Goal: Information Seeking & Learning: Learn about a topic

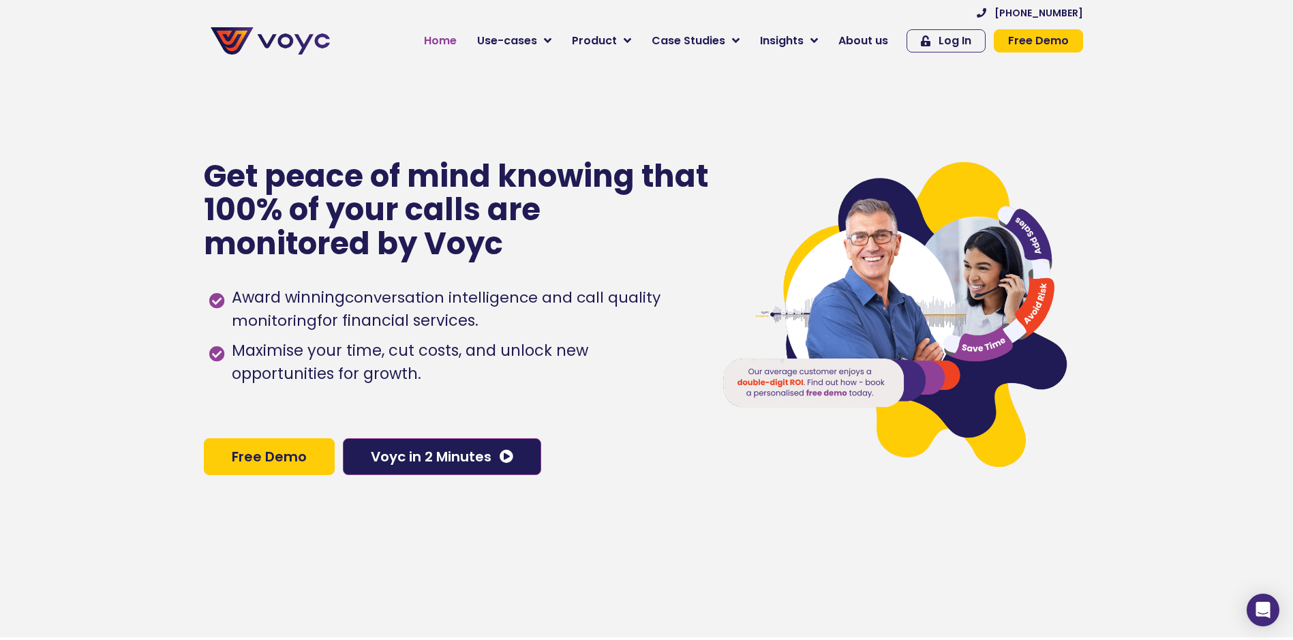
click at [457, 37] on span "Home" at bounding box center [440, 41] width 33 height 16
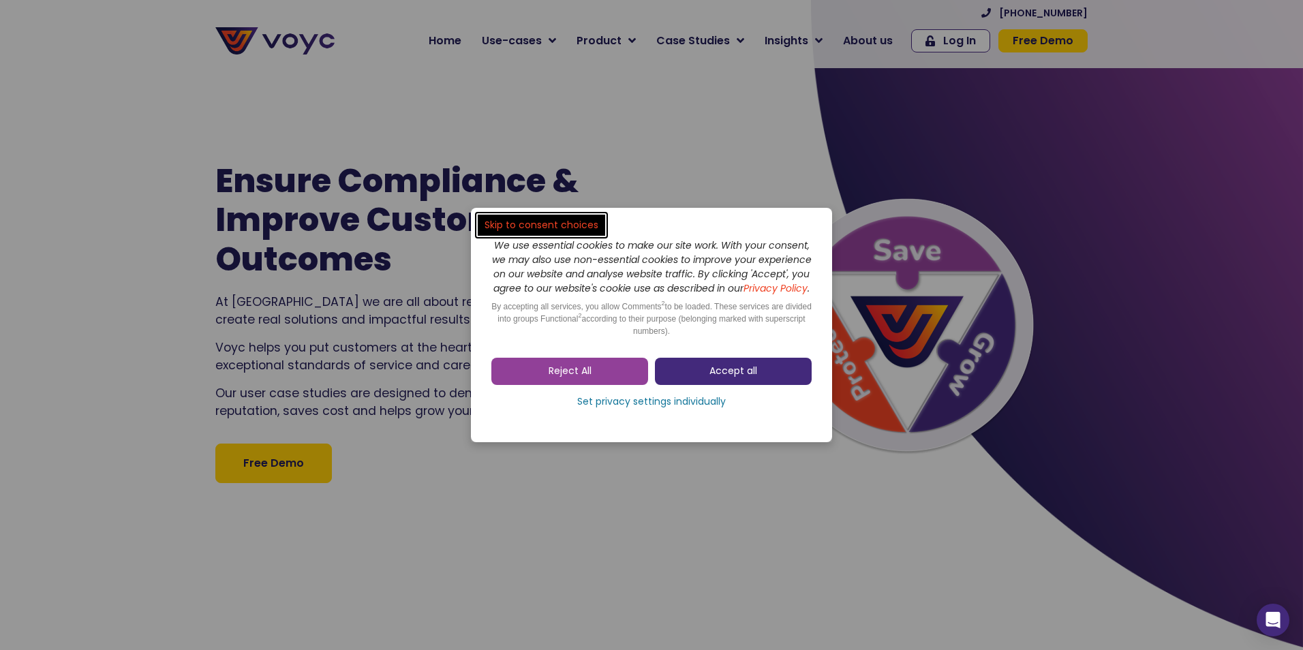
click at [675, 374] on link "Accept all" at bounding box center [733, 371] width 157 height 27
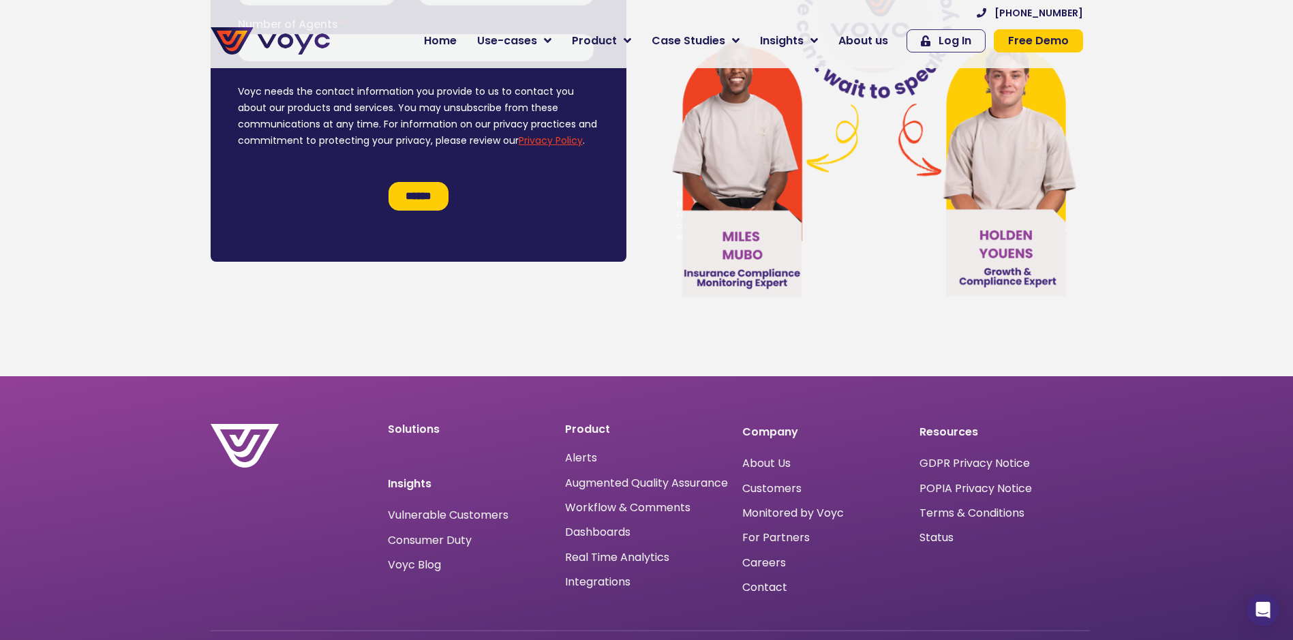
scroll to position [8194, 0]
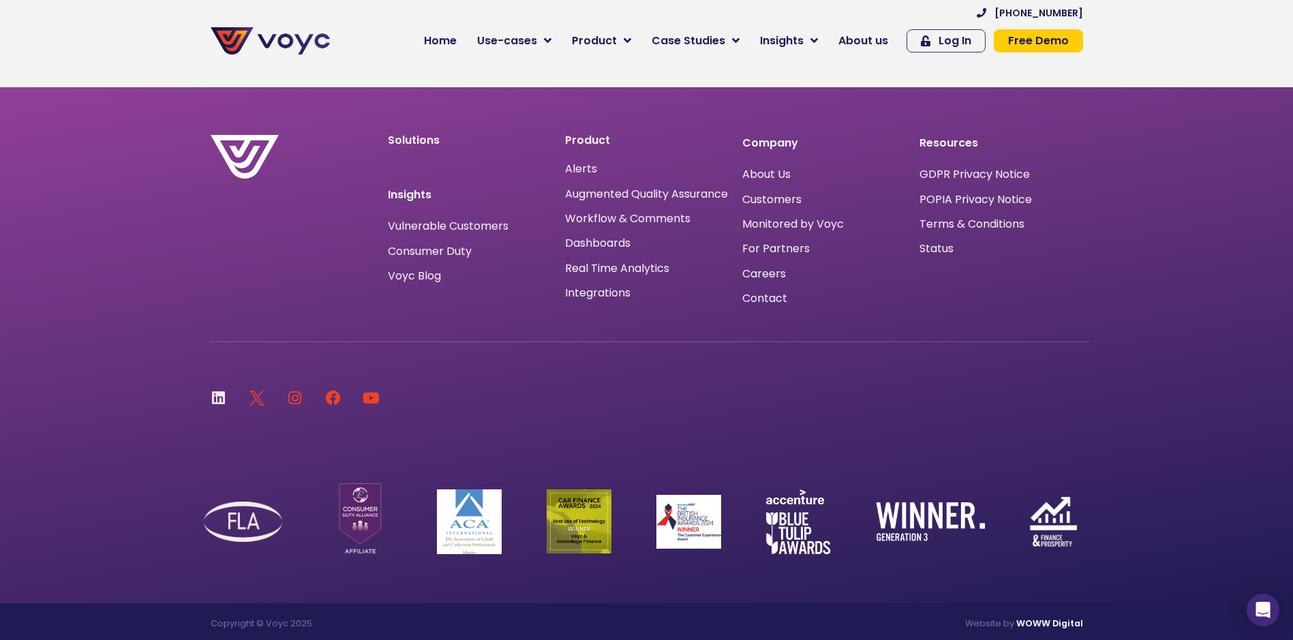
click at [218, 393] on icon at bounding box center [218, 397] width 15 height 15
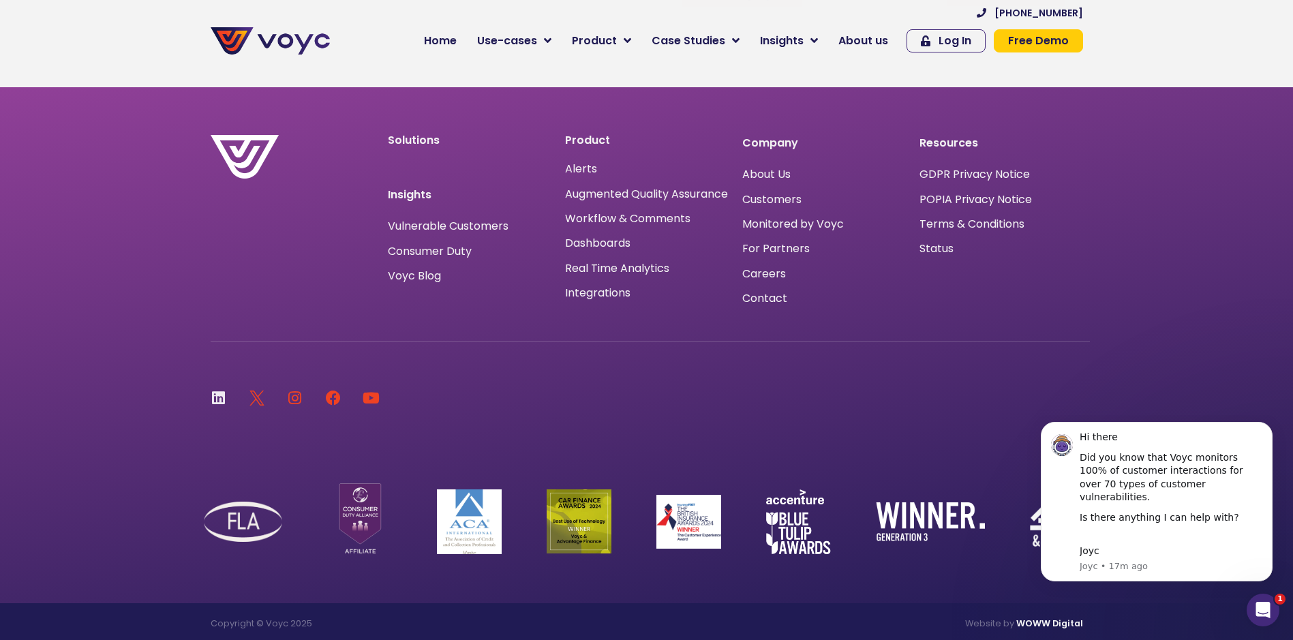
scroll to position [0, 0]
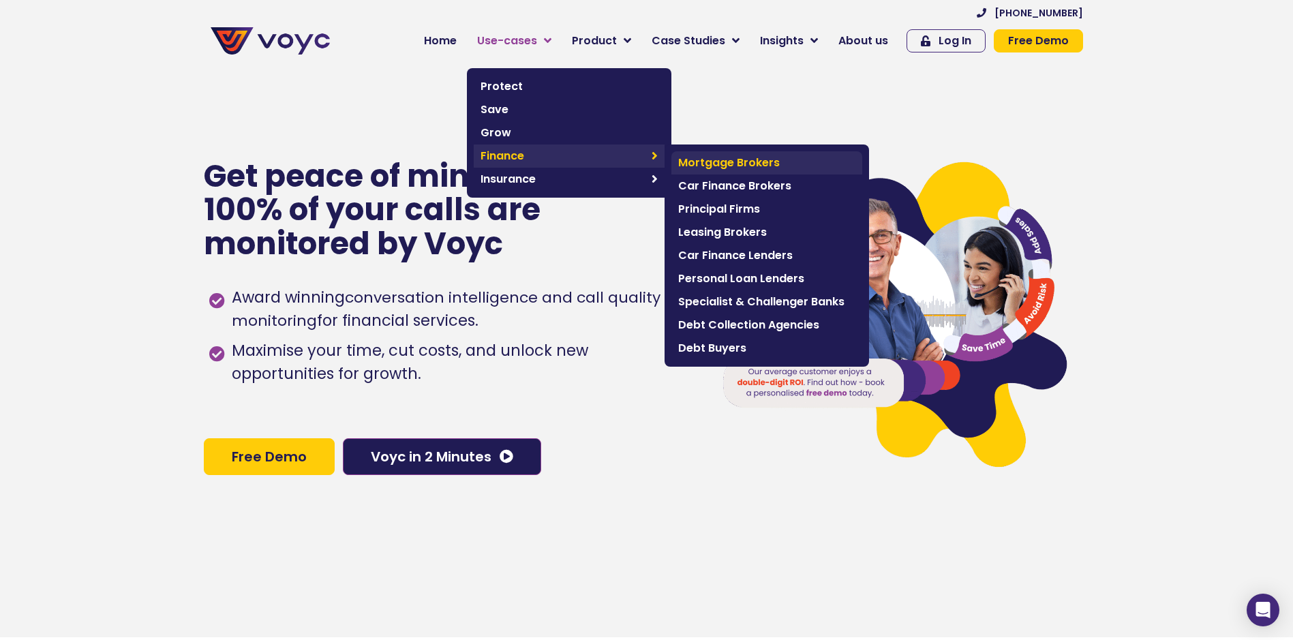
click at [732, 157] on span "Mortgage Brokers" at bounding box center [766, 163] width 177 height 16
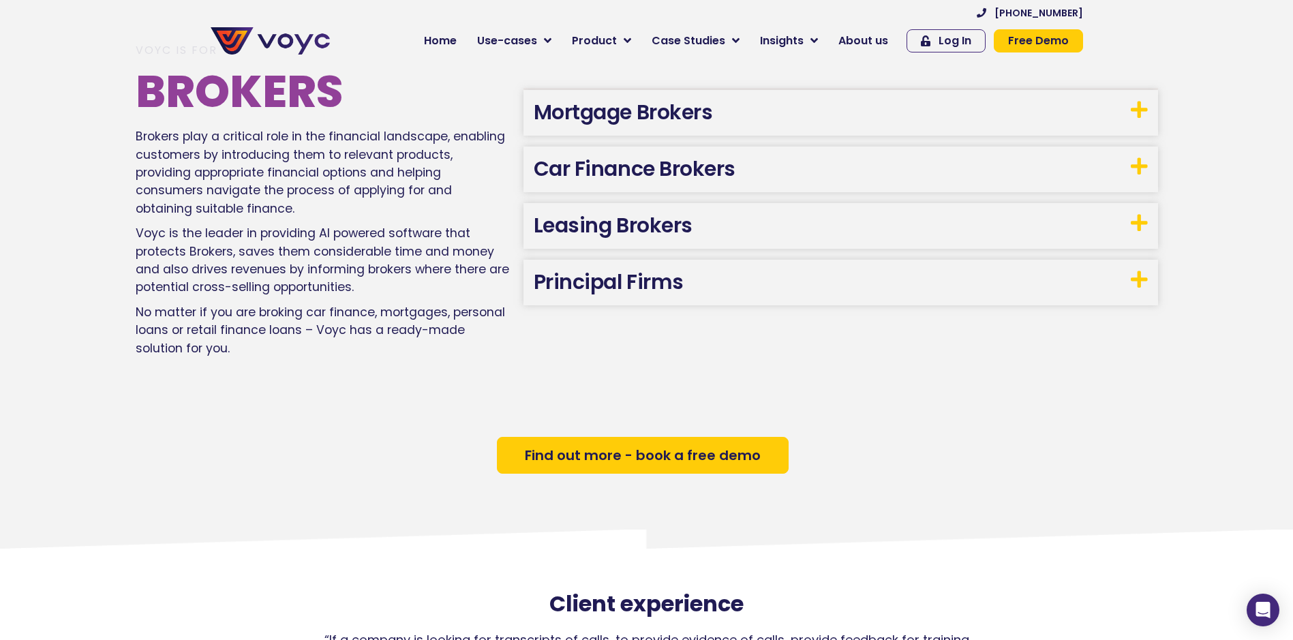
scroll to position [790, 0]
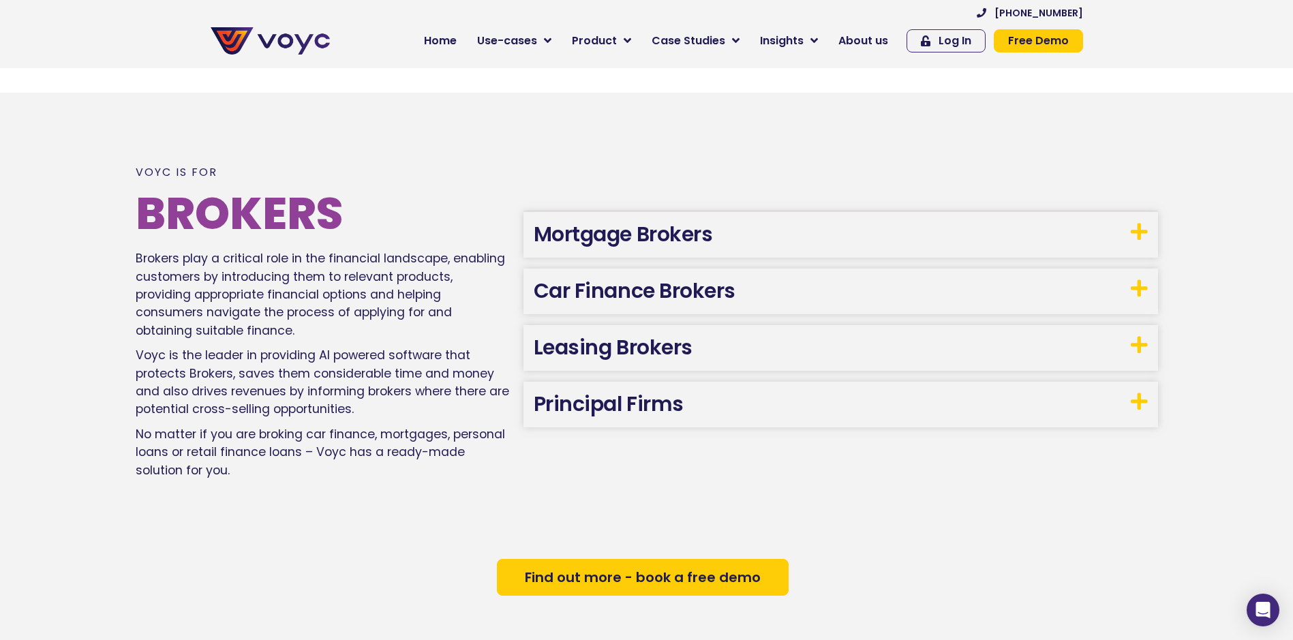
click at [598, 584] on span "Find out more - book a free demo" at bounding box center [643, 577] width 236 height 14
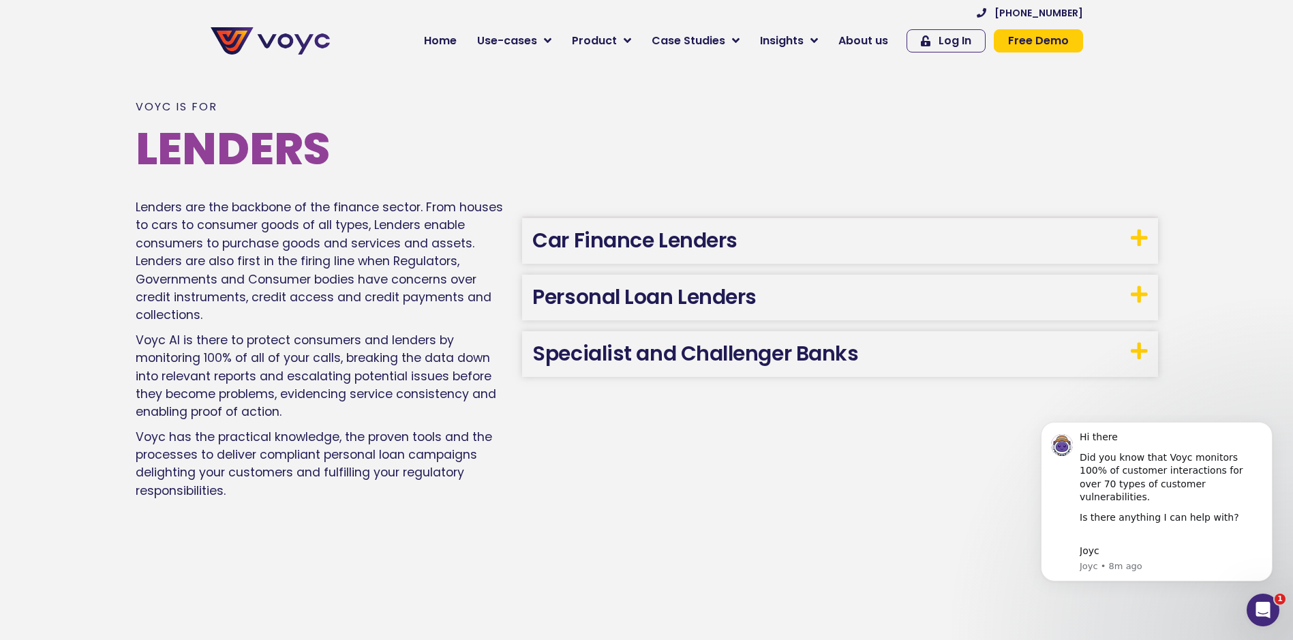
scroll to position [1744, 0]
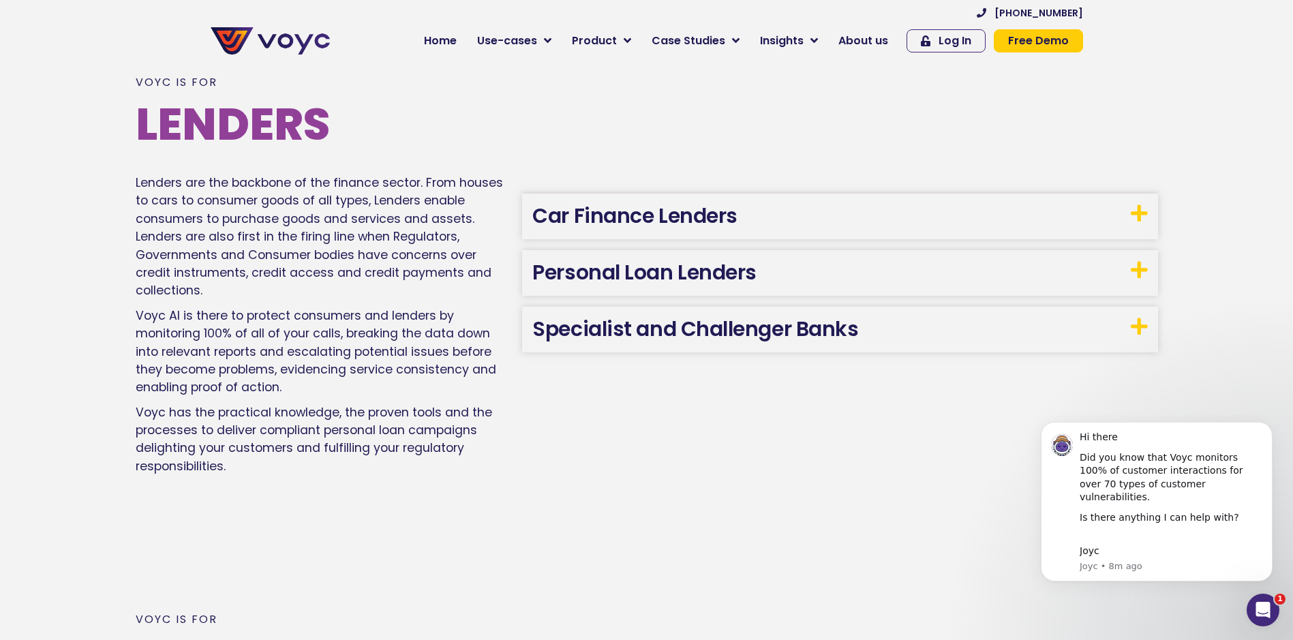
click at [641, 234] on h3 "Car Finance Lenders" at bounding box center [839, 217] width 635 height 46
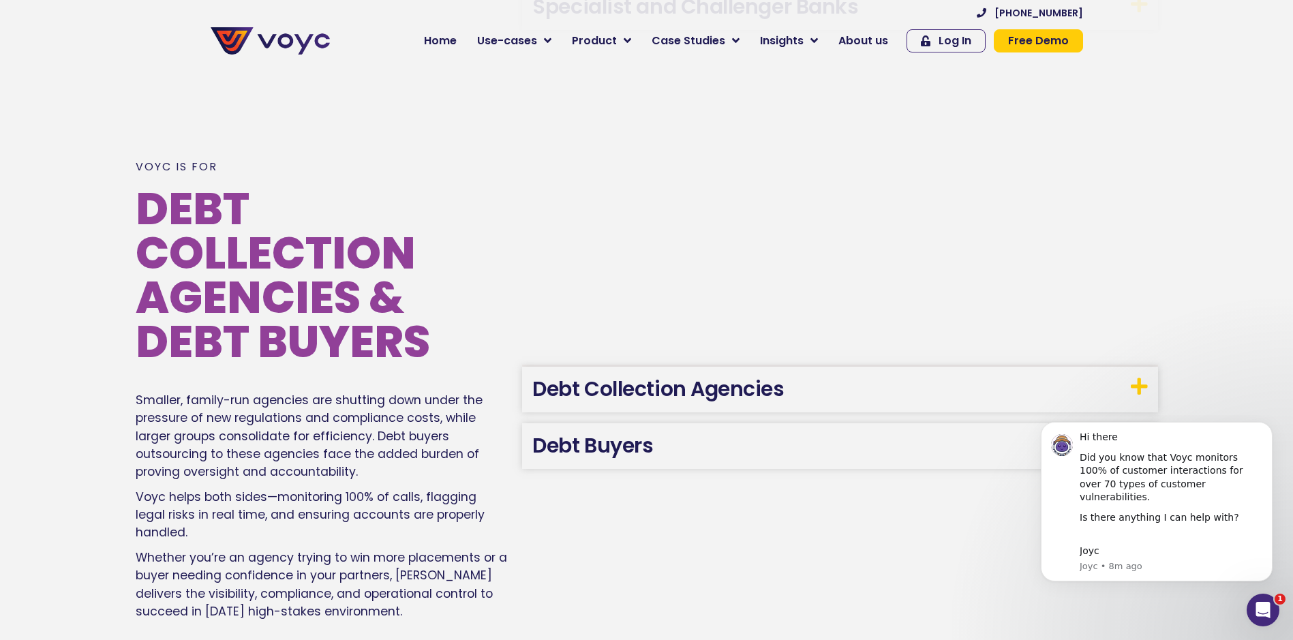
scroll to position [2016, 0]
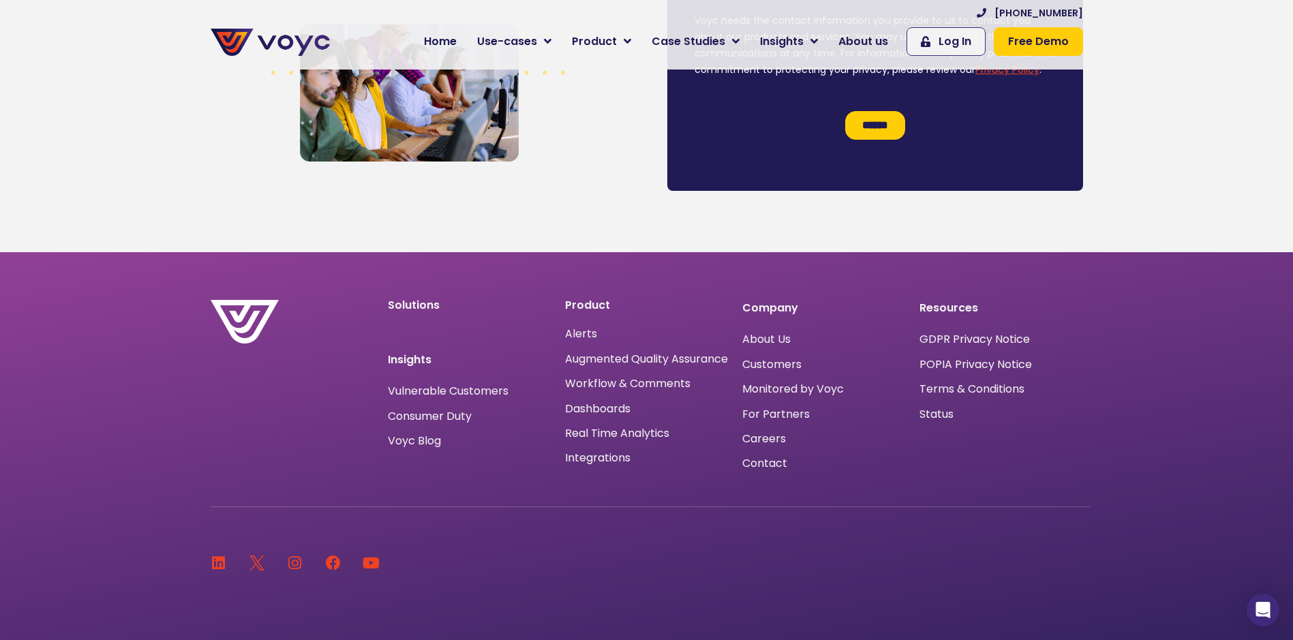
scroll to position [1090, 0]
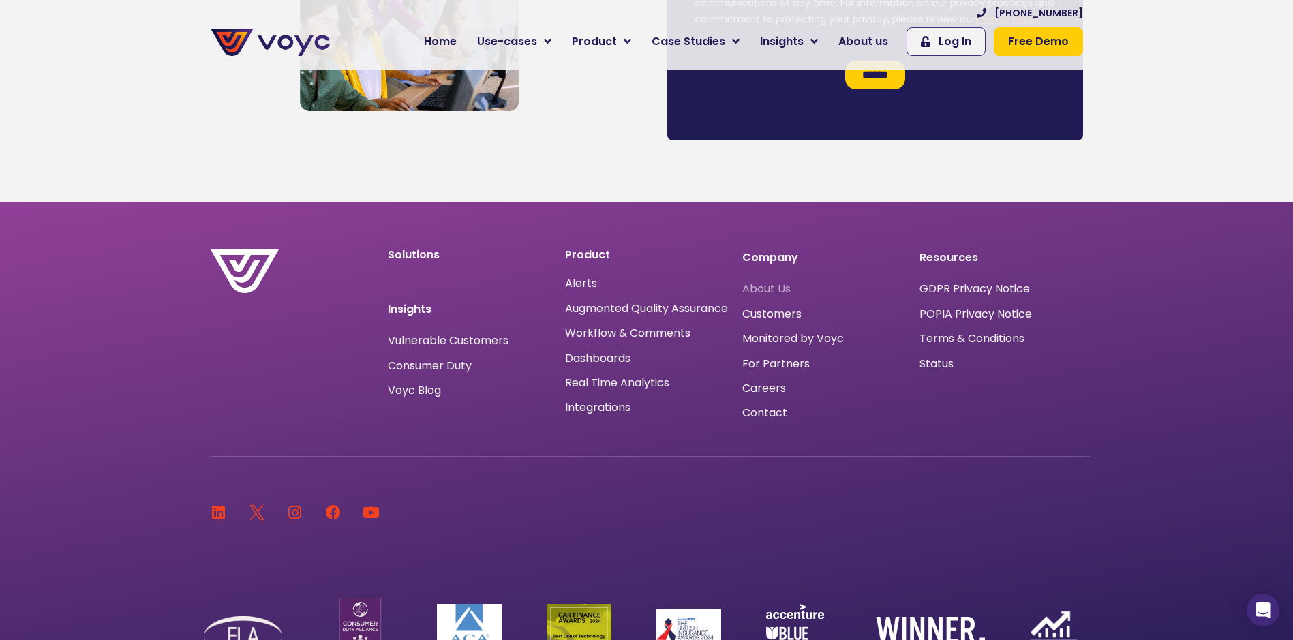
click at [775, 289] on span "About Us" at bounding box center [766, 289] width 48 height 0
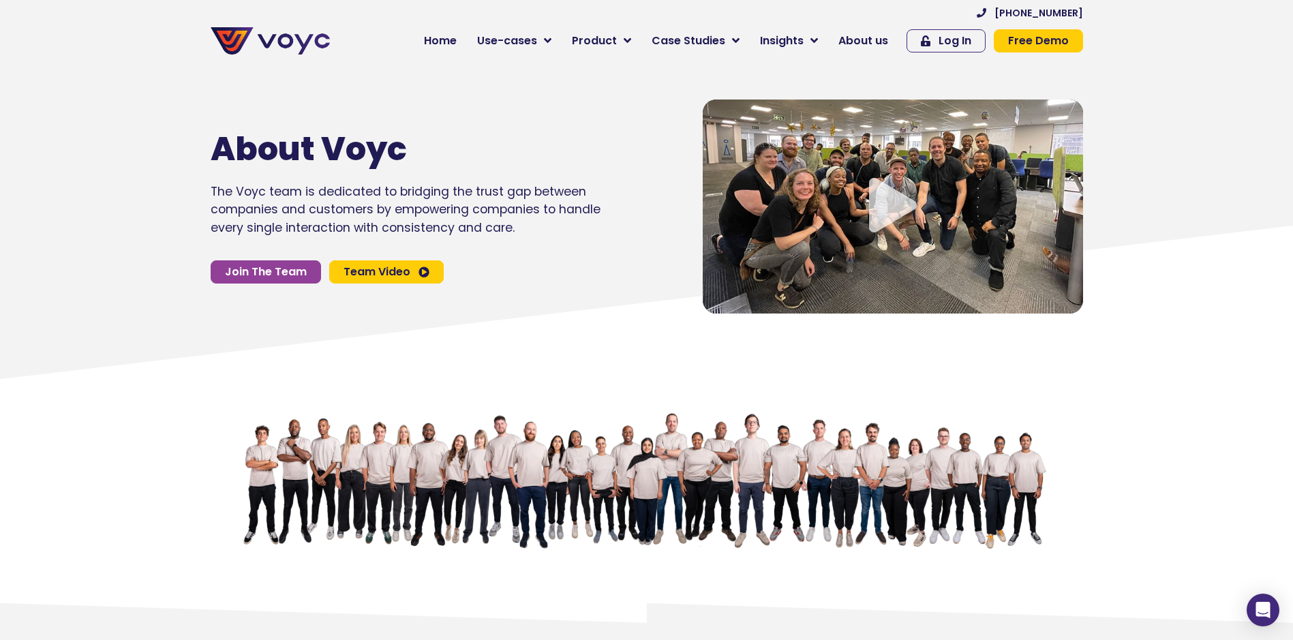
click at [380, 266] on span "Team Video" at bounding box center [376, 271] width 67 height 11
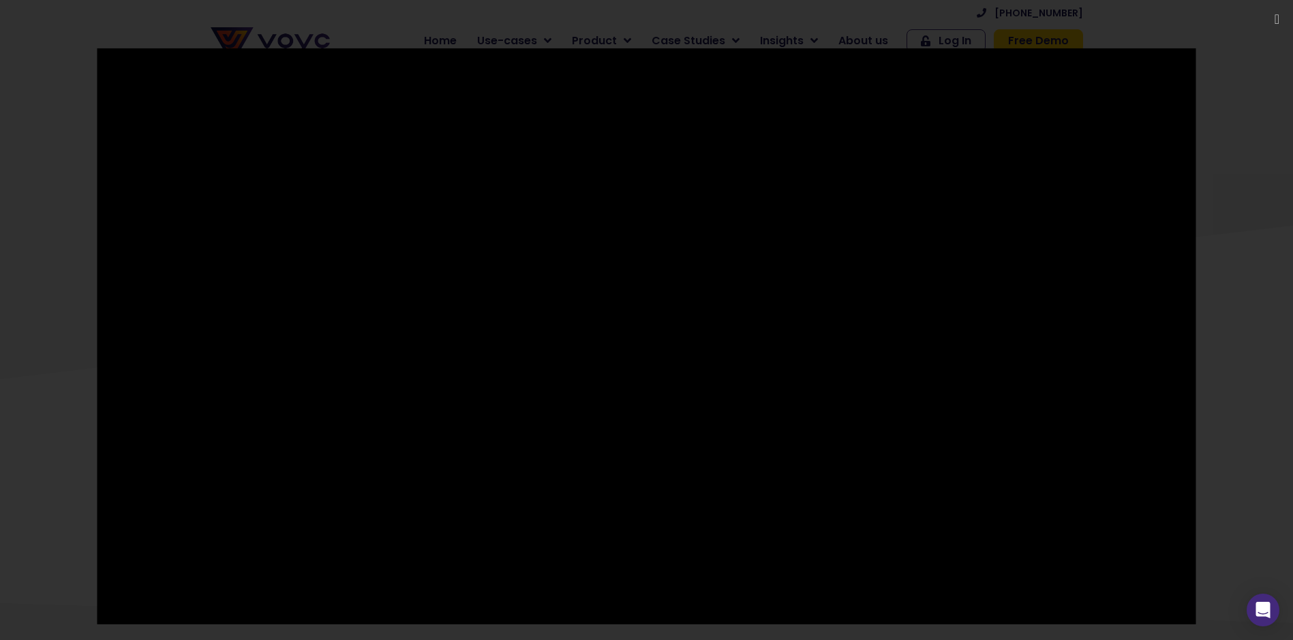
click at [1233, 97] on div at bounding box center [646, 320] width 1293 height 544
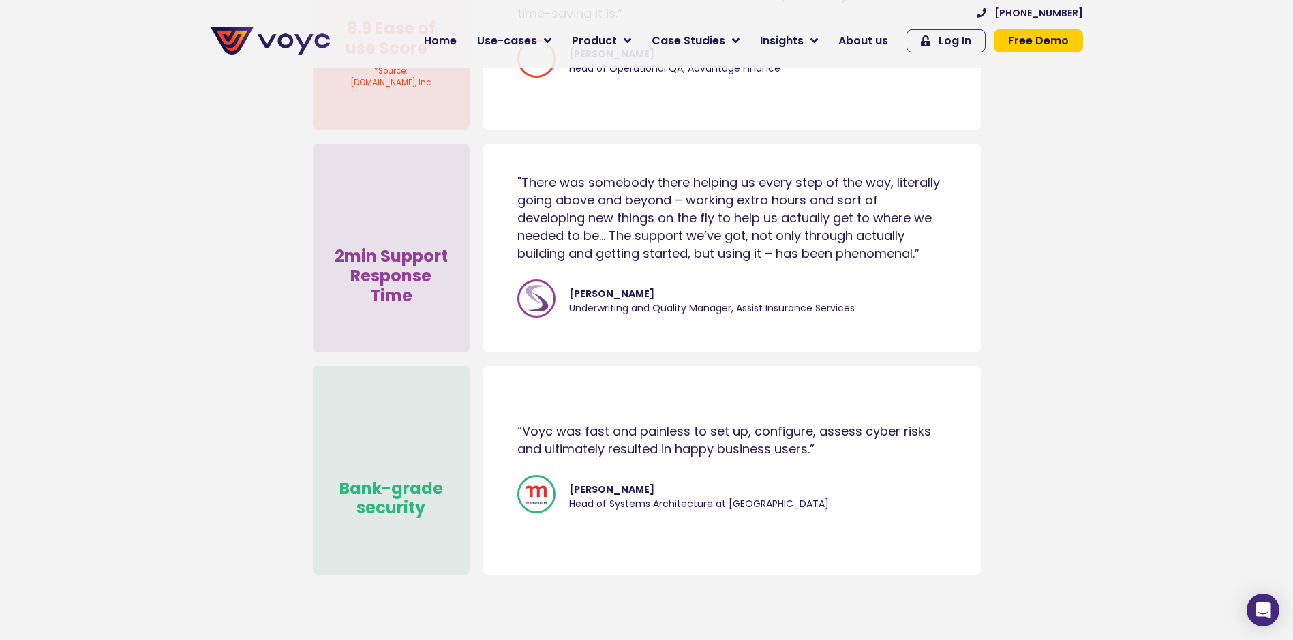
scroll to position [7155, 0]
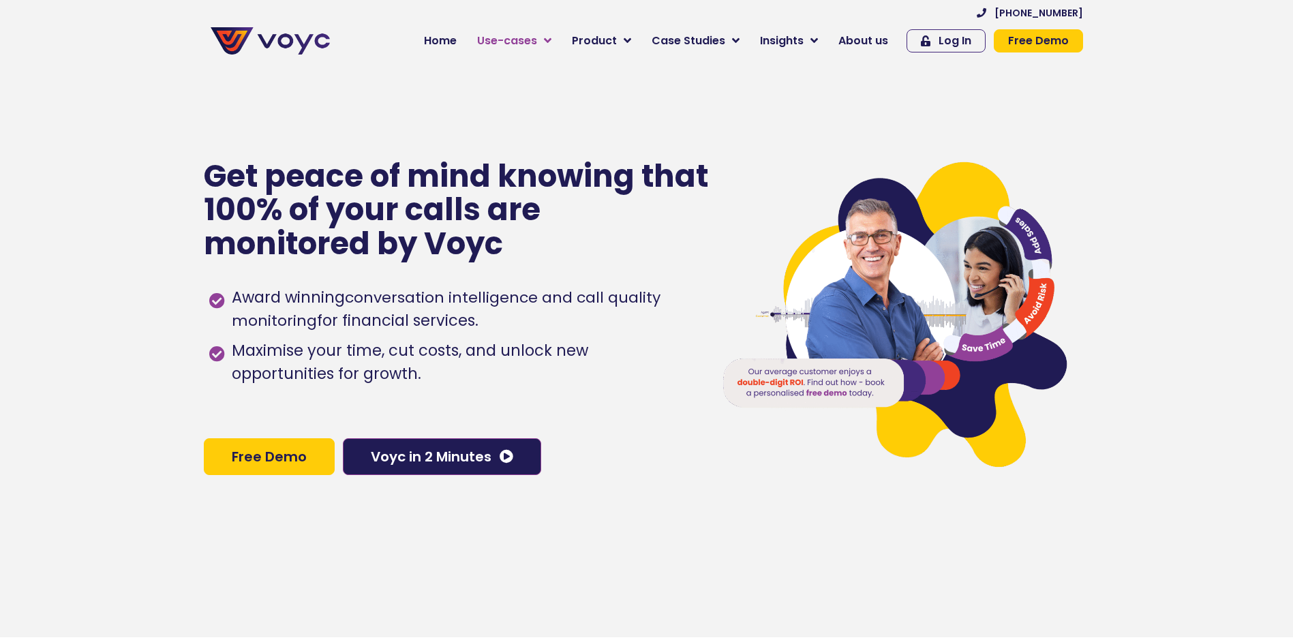
click at [537, 44] on span "Use-cases" at bounding box center [507, 41] width 60 height 16
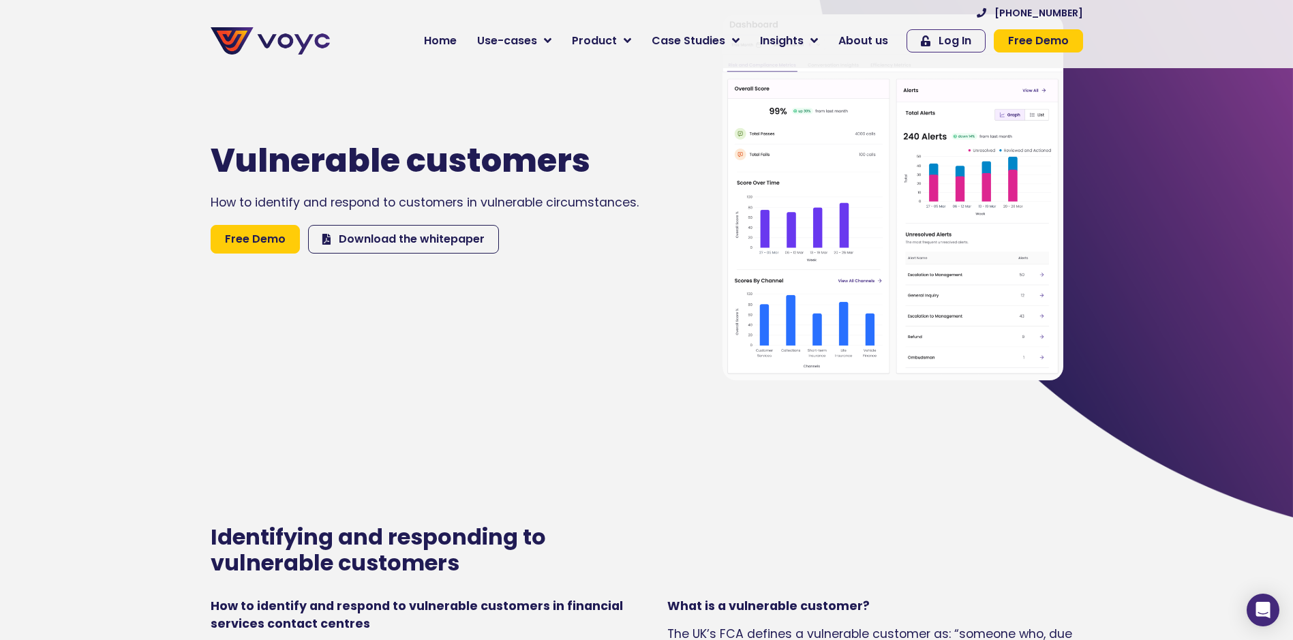
scroll to position [68, 0]
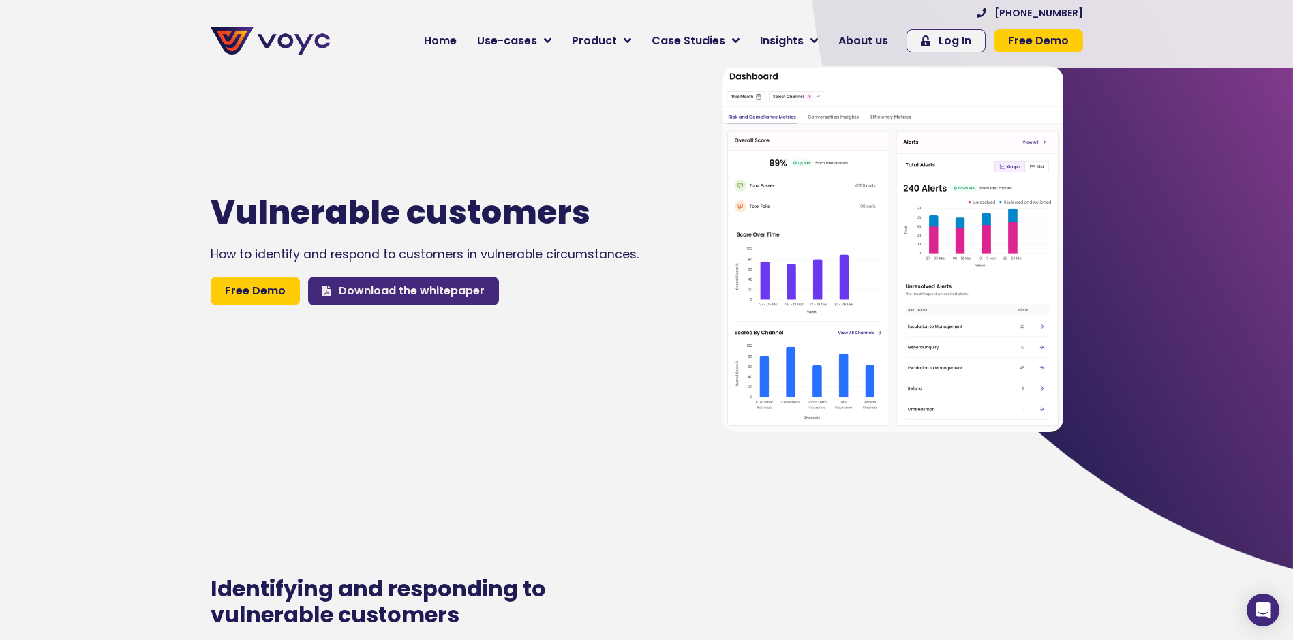
click at [372, 281] on div "Vulnerable customers How to identify and respond to customers in vulnerable cir…" at bounding box center [443, 249] width 478 height 640
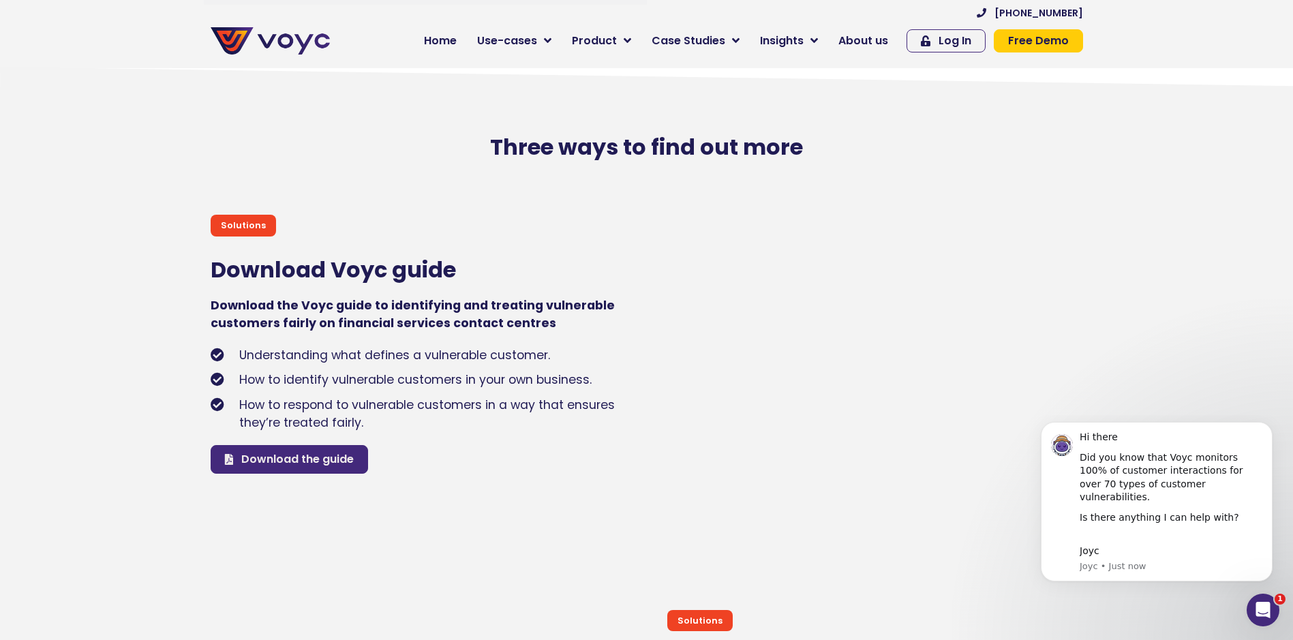
scroll to position [4157, 0]
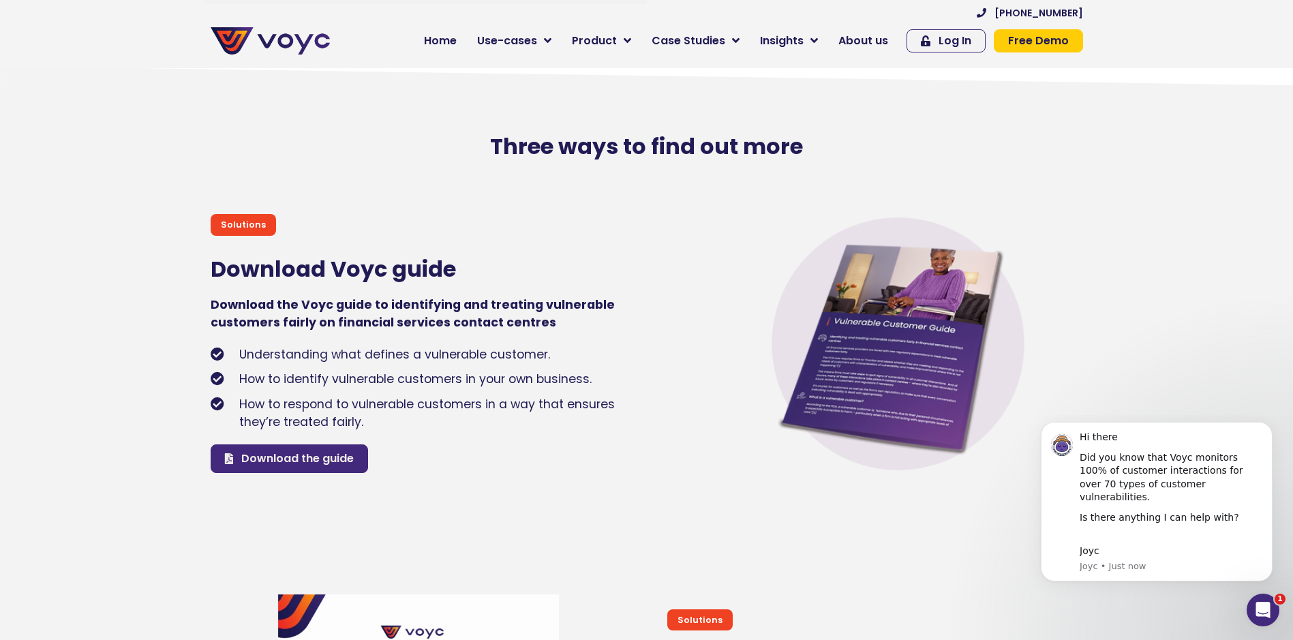
click at [314, 467] on span "Download the guide" at bounding box center [297, 458] width 112 height 16
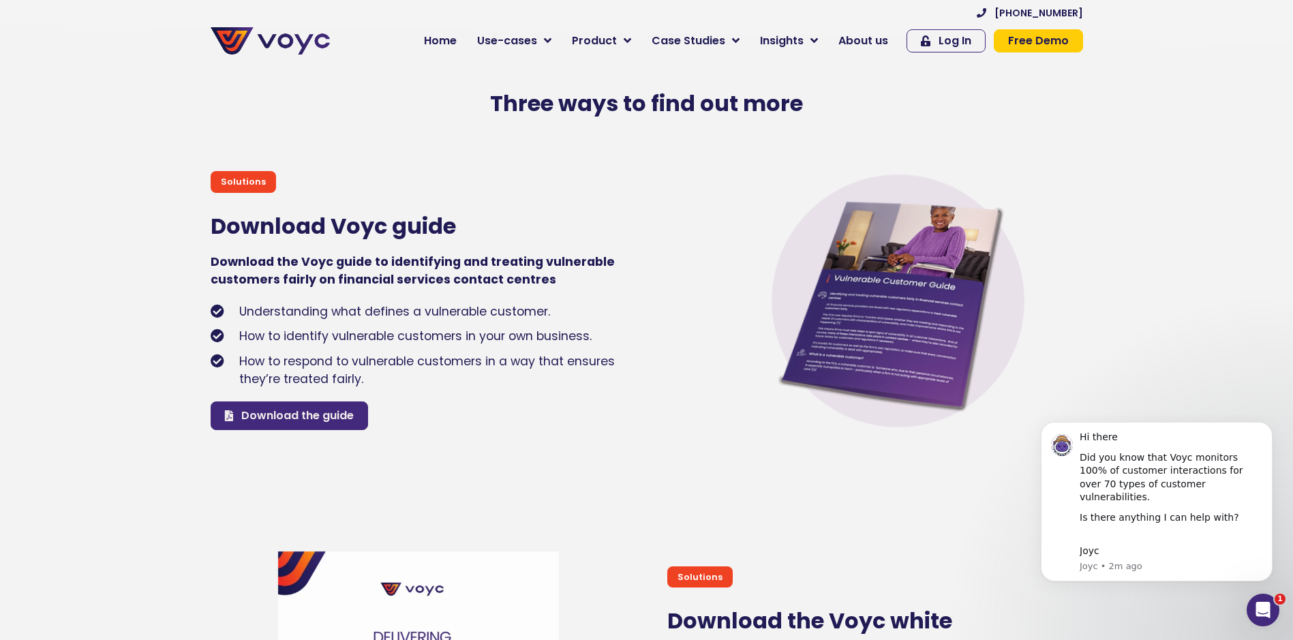
scroll to position [4566, 0]
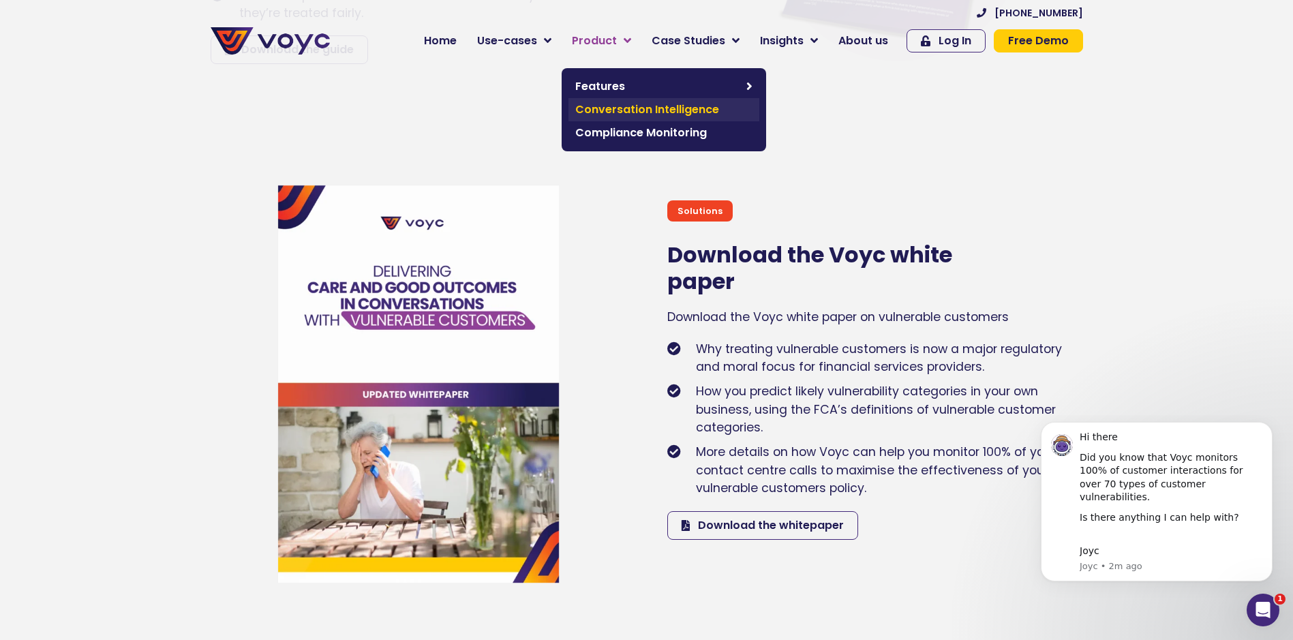
click at [619, 110] on span "Conversation Intelligence" at bounding box center [663, 110] width 177 height 16
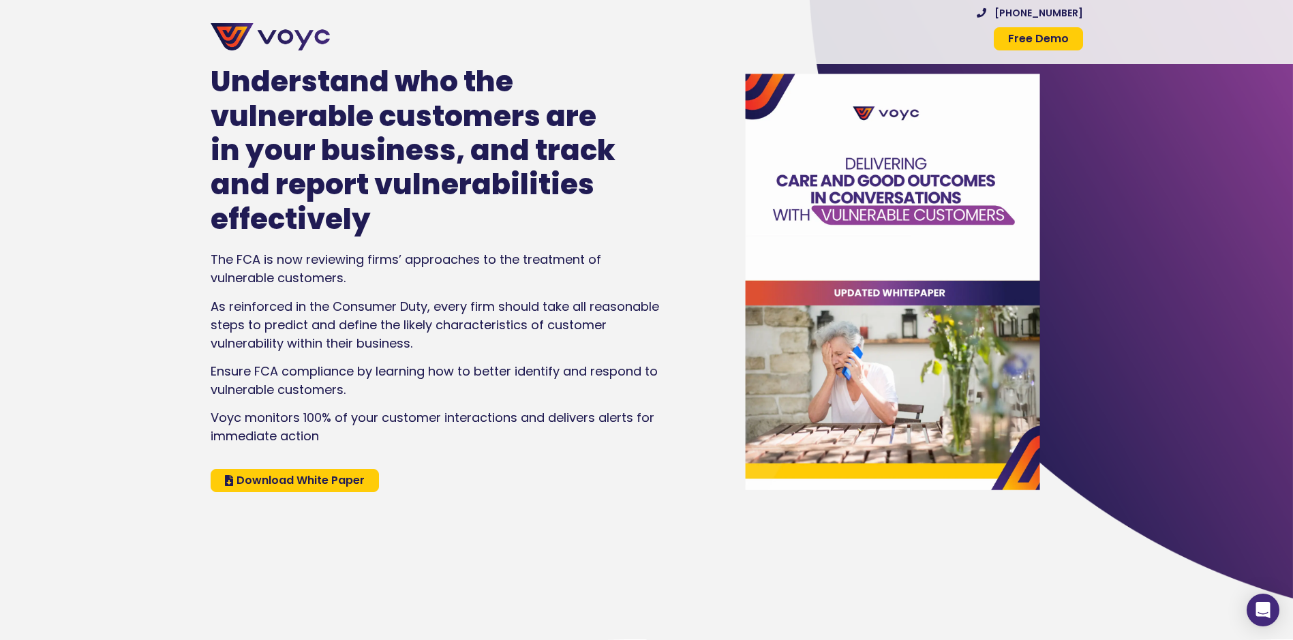
scroll to position [68, 0]
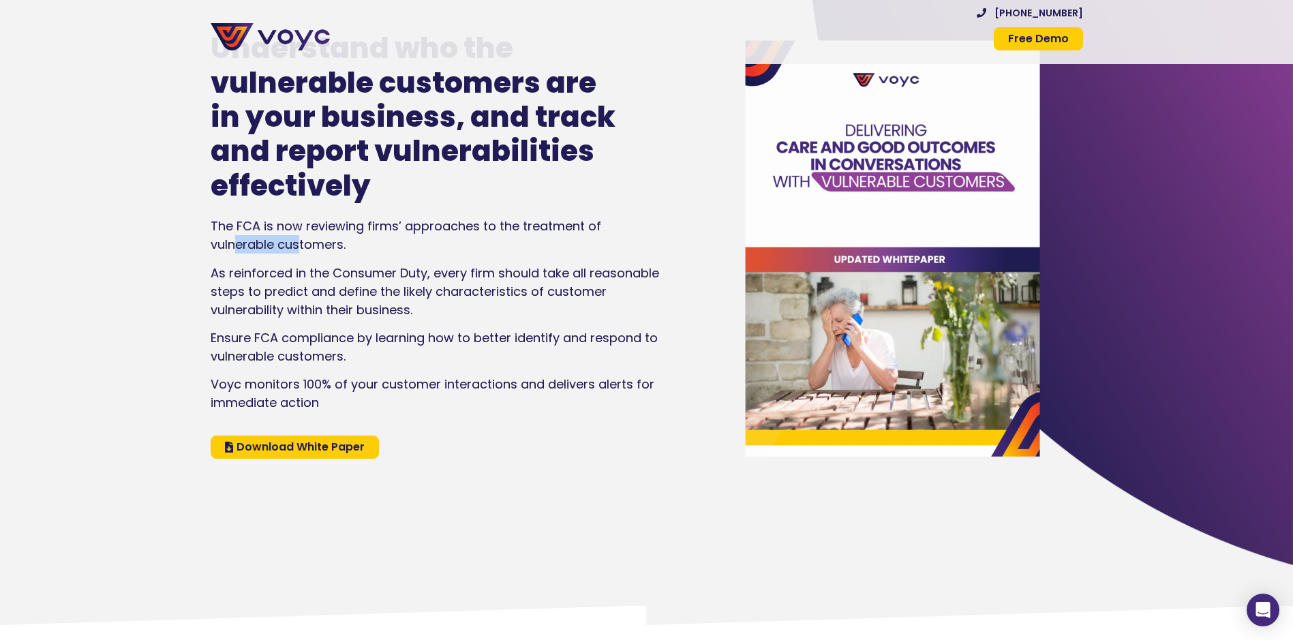
drag, startPoint x: 239, startPoint y: 246, endPoint x: 298, endPoint y: 250, distance: 60.1
click at [298, 250] on p "The FCA is now reviewing firms’ approaches to the treatment of vulnerable custo…" at bounding box center [436, 235] width 451 height 37
drag, startPoint x: 298, startPoint y: 250, endPoint x: 323, endPoint y: 324, distance: 77.6
click at [323, 319] on p "As reinforced in the Consumer Duty, every firm should take all reasonable steps…" at bounding box center [436, 291] width 451 height 55
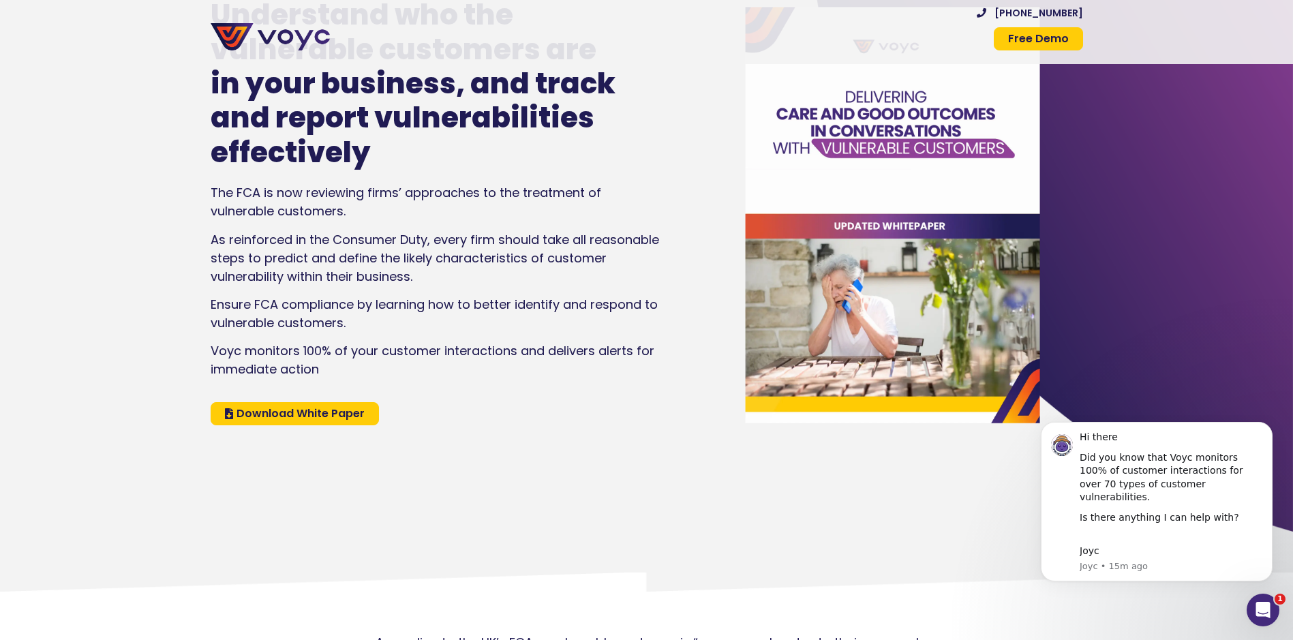
scroll to position [0, 0]
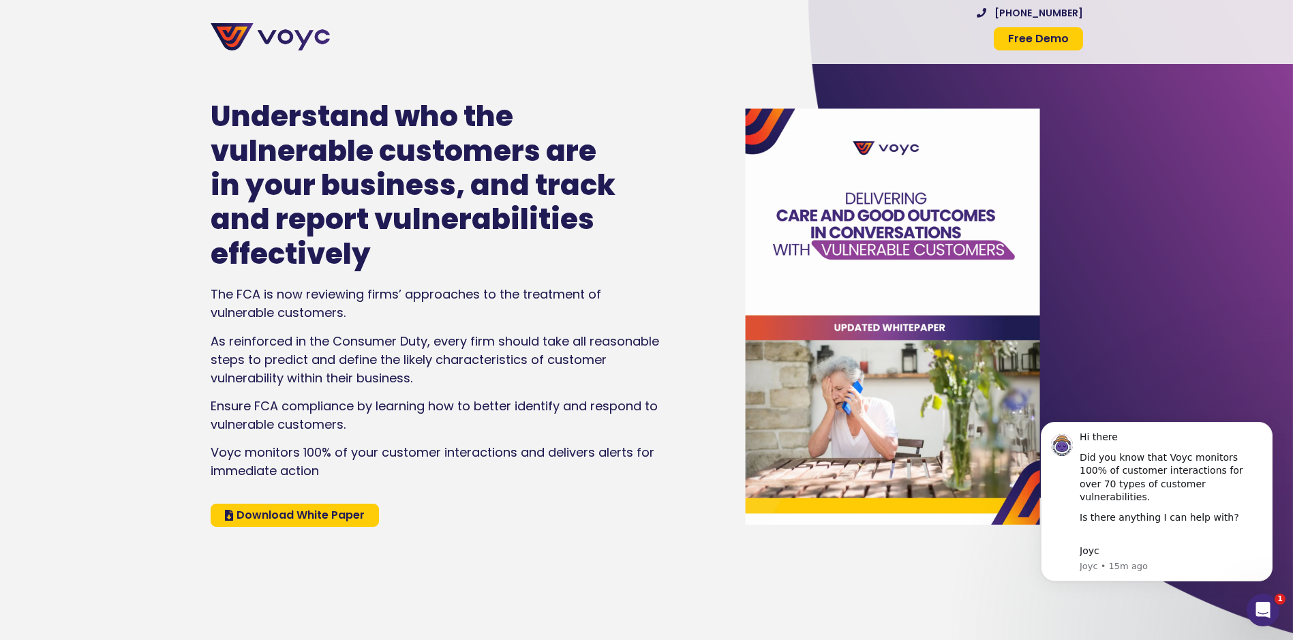
click at [290, 48] on img at bounding box center [270, 36] width 119 height 27
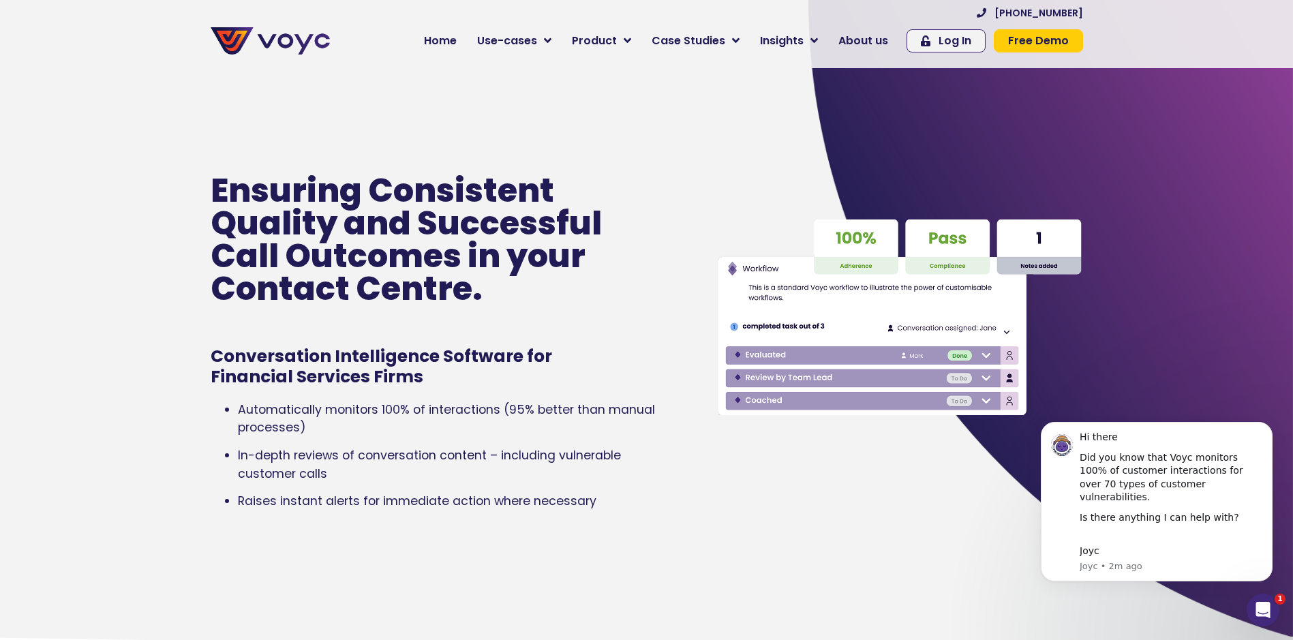
click at [360, 260] on p "Ensuring Consistent Quality and Successful Call Outcomes in your Contact Centre." at bounding box center [423, 239] width 425 height 131
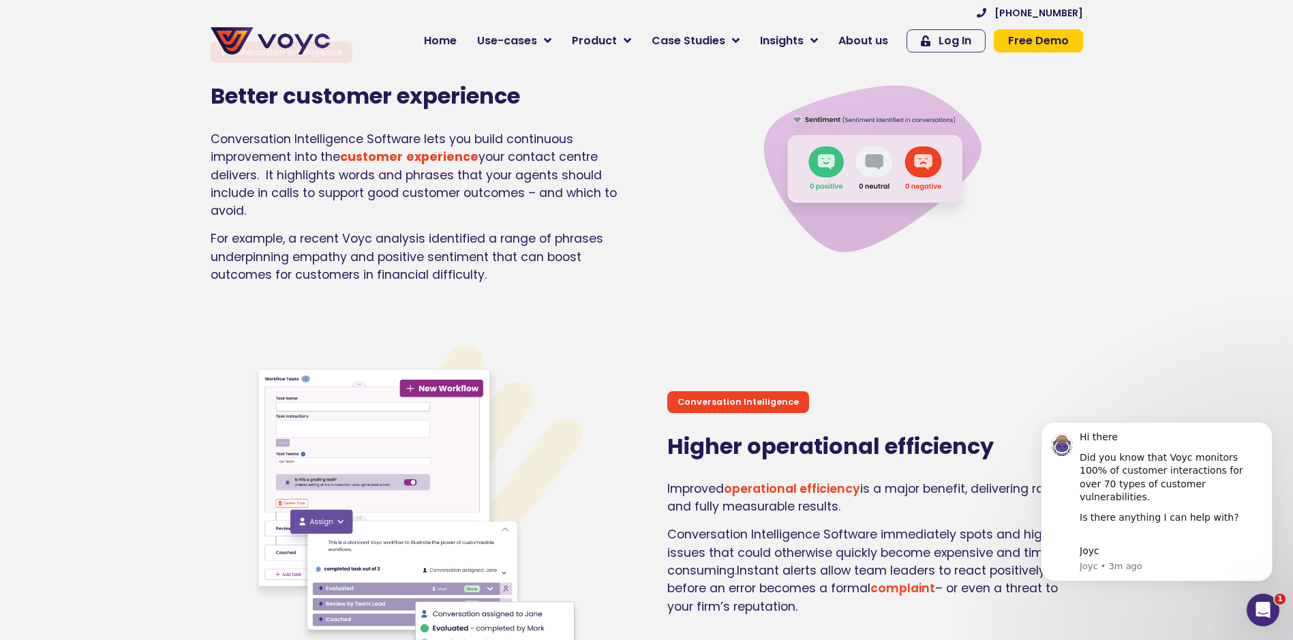
scroll to position [2044, 0]
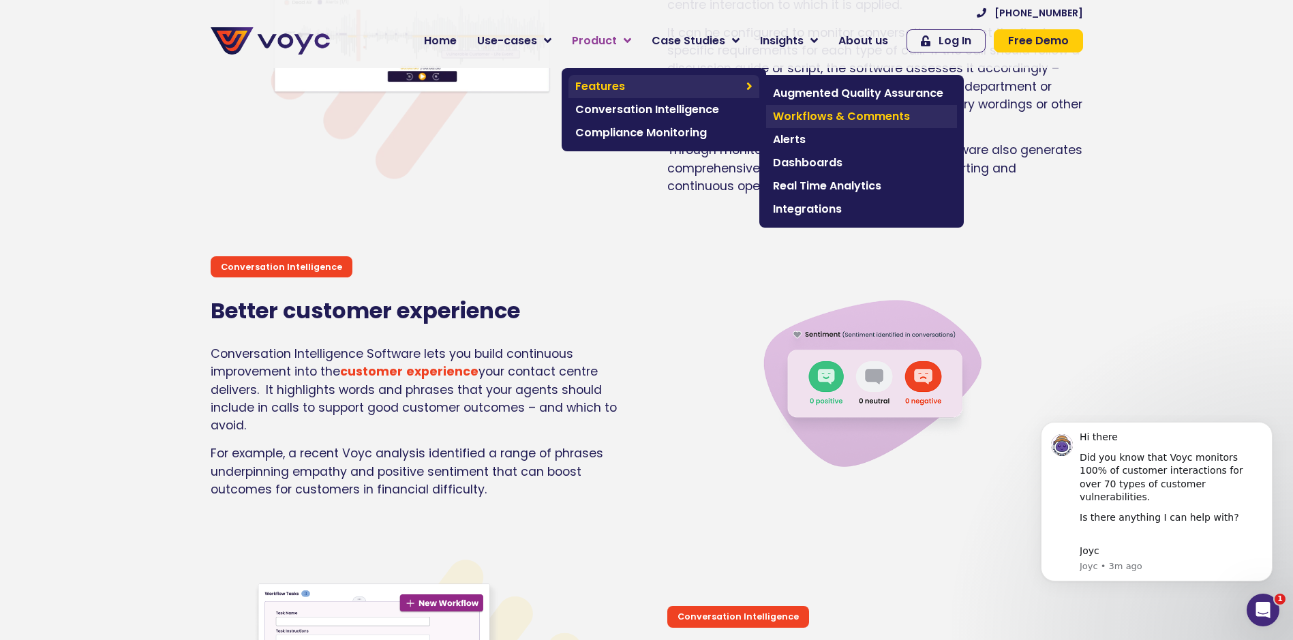
click at [823, 119] on span "Workflows & Comments" at bounding box center [861, 116] width 177 height 16
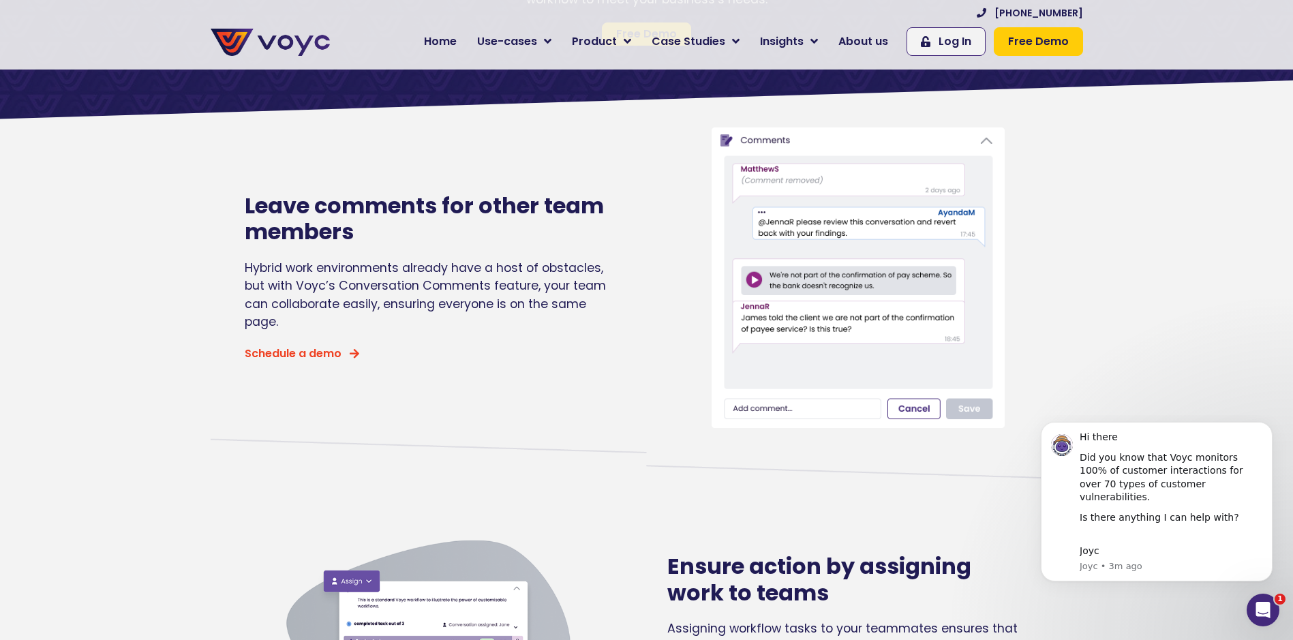
scroll to position [136, 0]
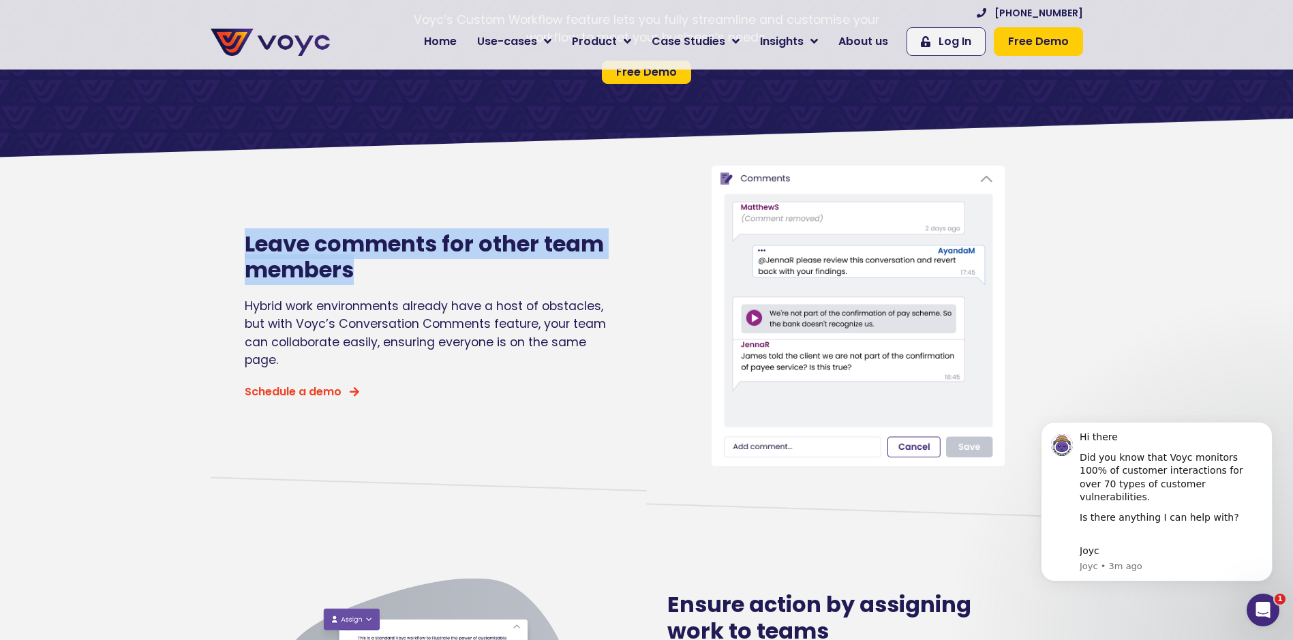
drag, startPoint x: 303, startPoint y: 258, endPoint x: 393, endPoint y: 282, distance: 92.6
click at [393, 282] on div "Leave comments for other team members Hybrid work environments already have a h…" at bounding box center [425, 316] width 375 height 314
click at [395, 284] on div "Leave comments for other team members Hybrid work environments already have a h…" at bounding box center [425, 316] width 375 height 314
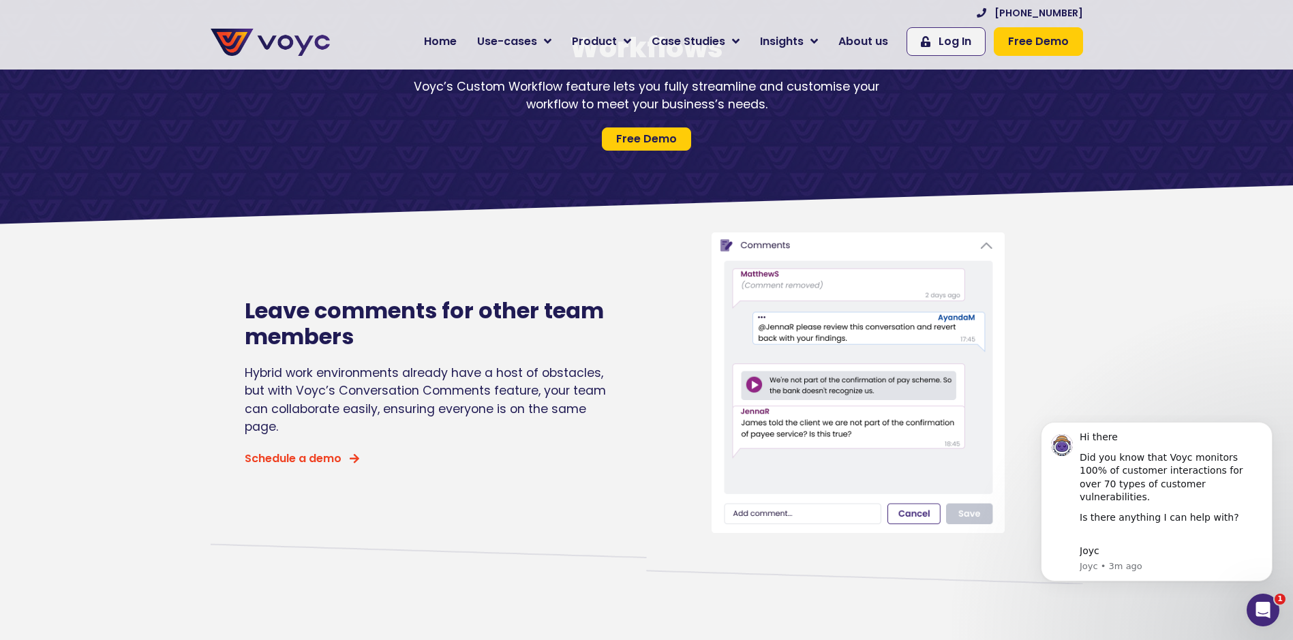
scroll to position [68, 0]
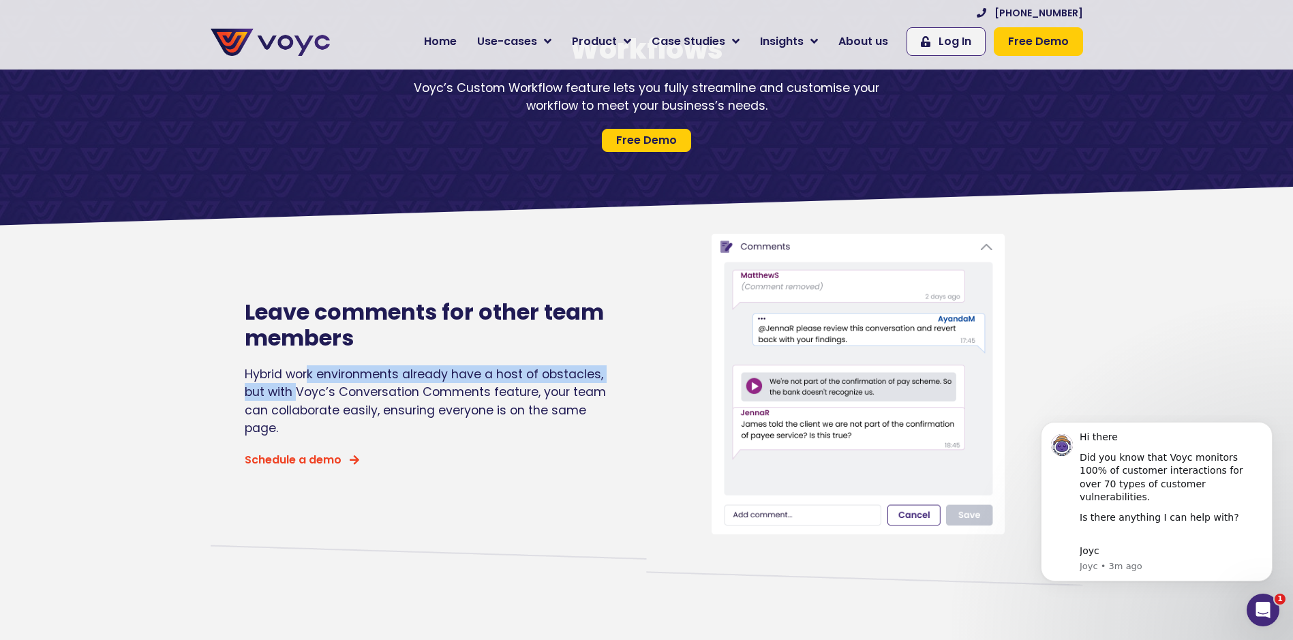
drag, startPoint x: 244, startPoint y: 375, endPoint x: 615, endPoint y: 378, distance: 371.4
click at [615, 378] on div "Leave comments for other team members Hybrid work environments already have a h…" at bounding box center [442, 384] width 409 height 314
drag, startPoint x: 615, startPoint y: 378, endPoint x: 607, endPoint y: 395, distance: 18.9
click at [611, 390] on div "Leave comments for other team members Hybrid work environments already have a h…" at bounding box center [425, 384] width 375 height 314
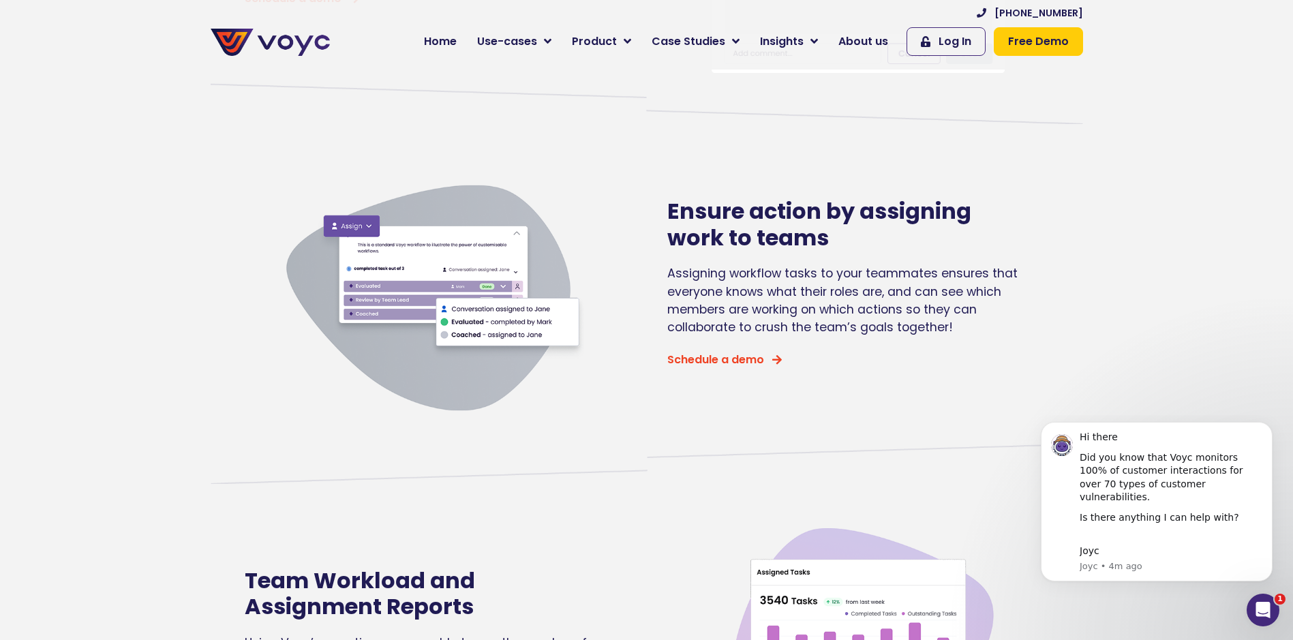
scroll to position [477, 0]
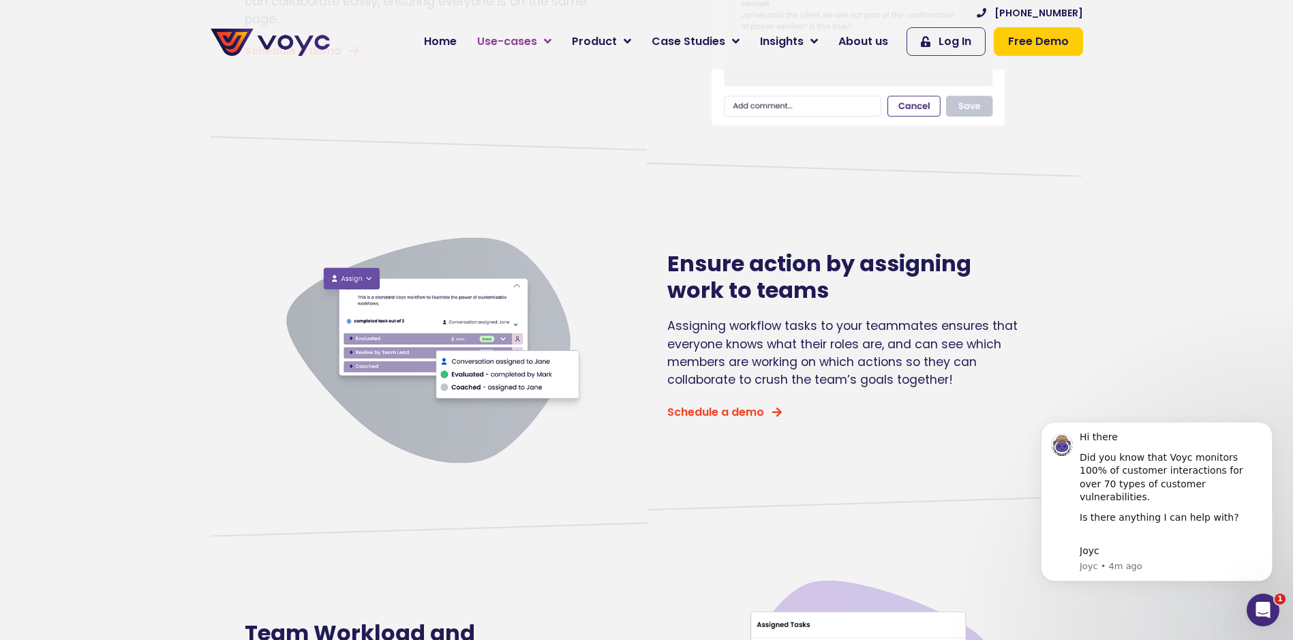
click at [536, 40] on span "Use-cases" at bounding box center [507, 41] width 60 height 16
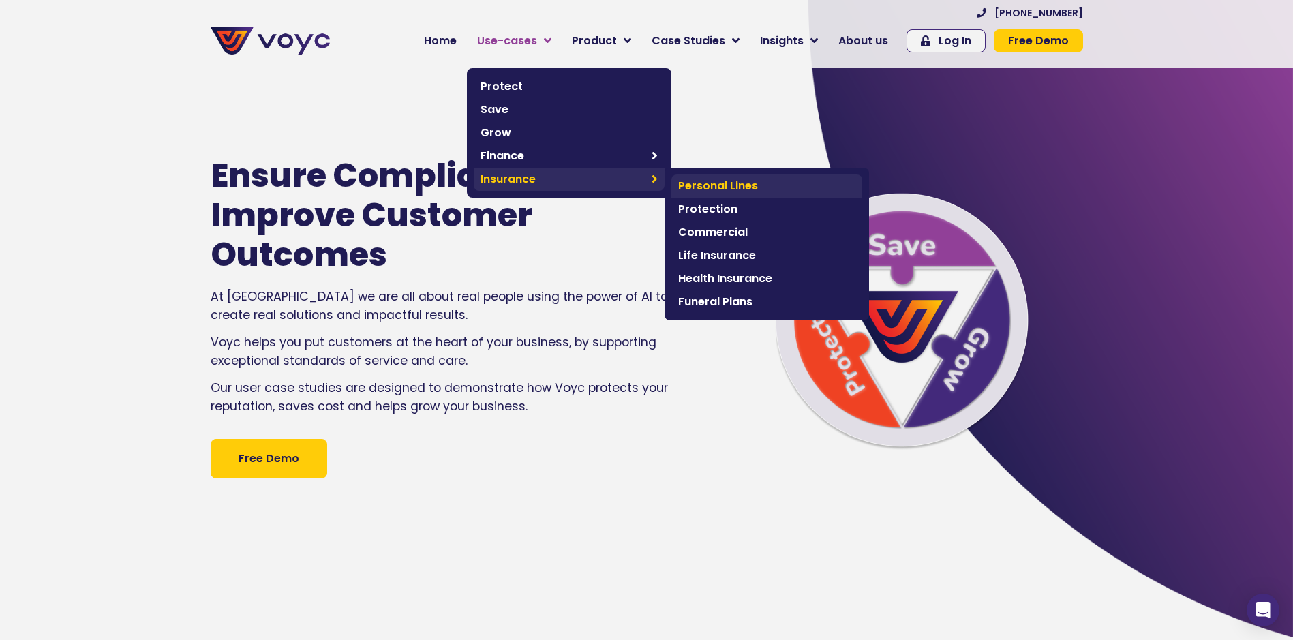
click at [757, 190] on span "Personal Lines" at bounding box center [766, 186] width 177 height 16
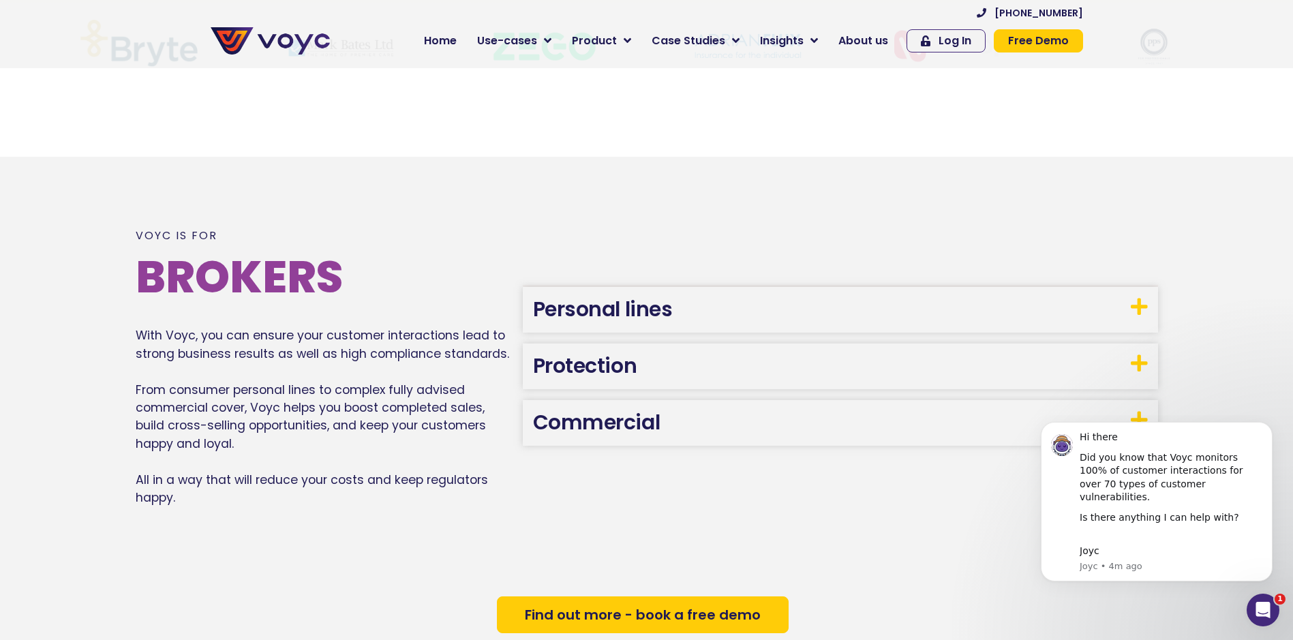
scroll to position [761, 0]
click at [649, 317] on link "Personal lines" at bounding box center [603, 309] width 140 height 29
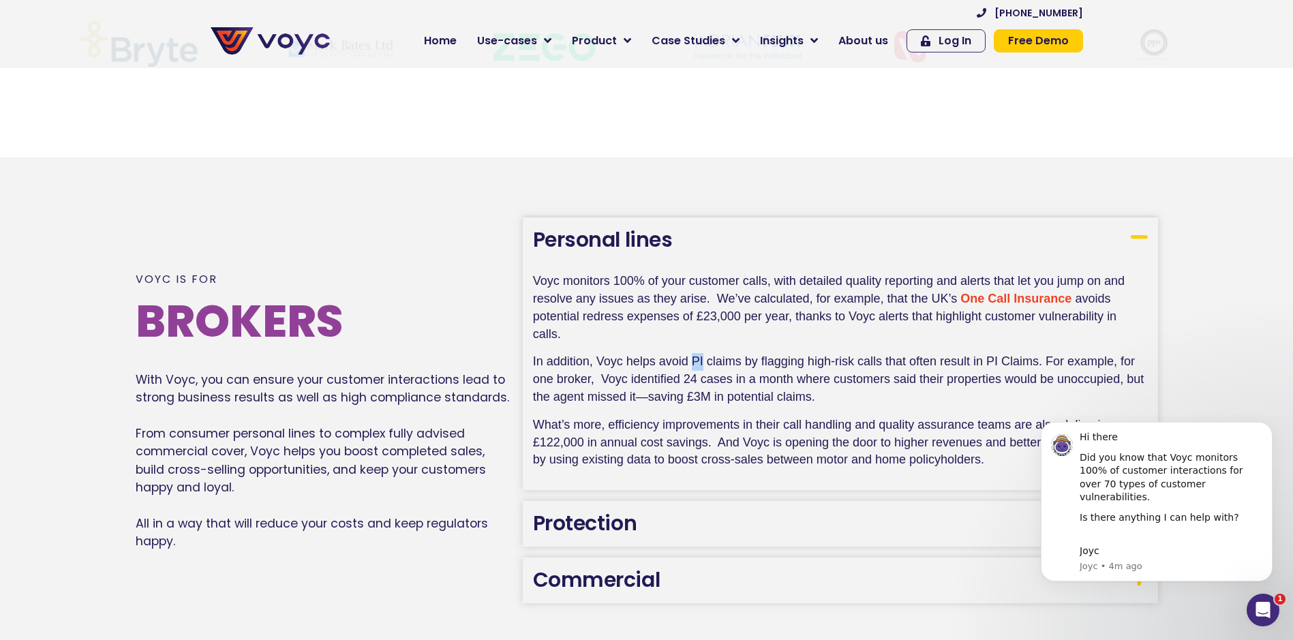
drag, startPoint x: 694, startPoint y: 358, endPoint x: 705, endPoint y: 358, distance: 10.2
click at [705, 358] on span "In addition, Voyc helps avoid PI claims by flagging high-risk calls that often …" at bounding box center [840, 378] width 615 height 49
drag, startPoint x: 705, startPoint y: 358, endPoint x: 711, endPoint y: 373, distance: 16.2
click at [711, 373] on span "In addition, Voyc helps avoid PI claims by flagging high-risk calls that often …" at bounding box center [840, 378] width 615 height 49
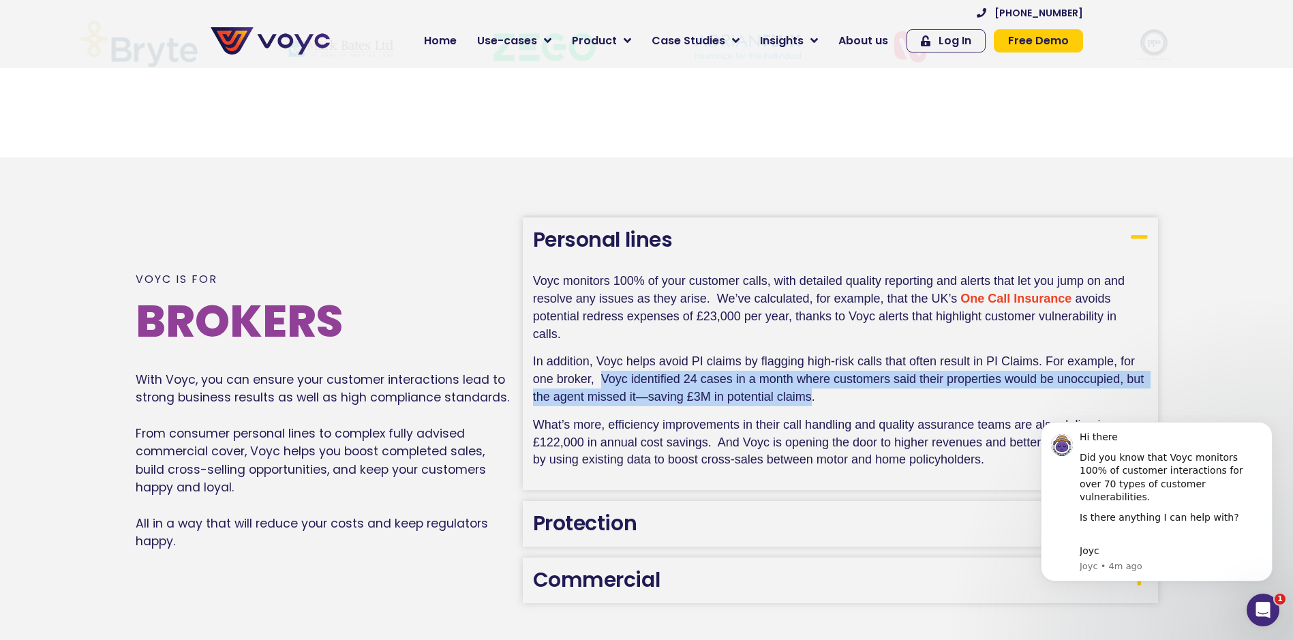
drag, startPoint x: 603, startPoint y: 382, endPoint x: 811, endPoint y: 400, distance: 208.7
click at [811, 400] on span "In addition, Voyc helps avoid PI claims by flagging high-risk calls that often …" at bounding box center [840, 378] width 615 height 49
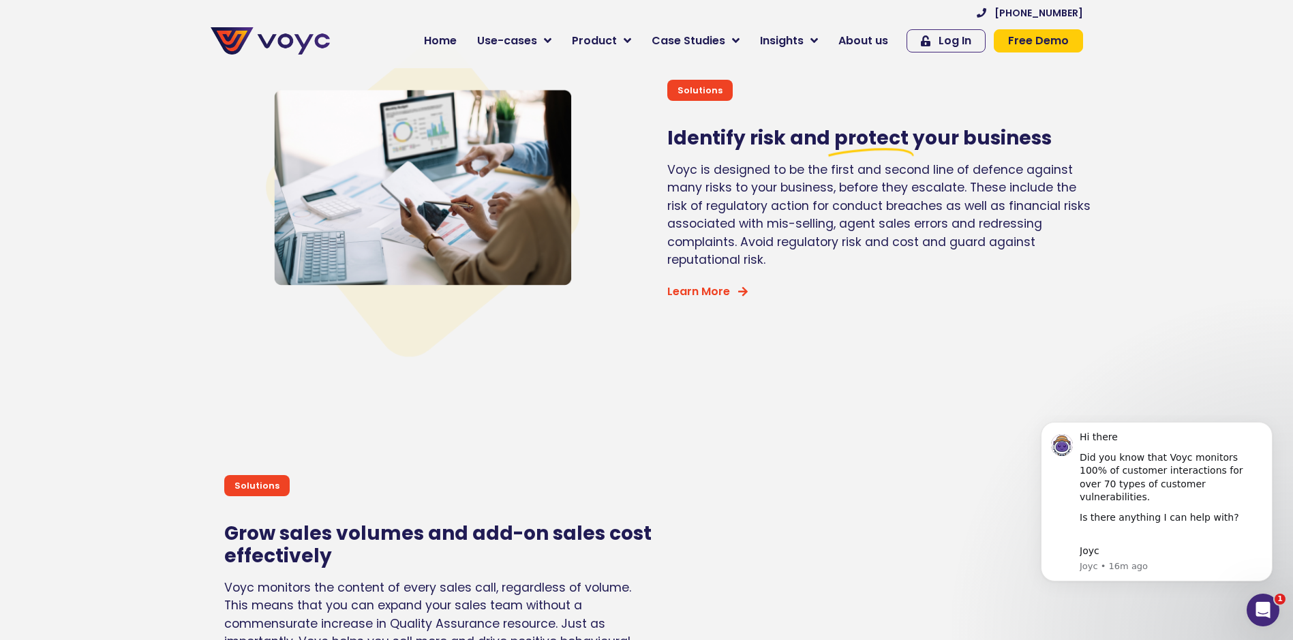
scroll to position [3407, 0]
